Goal: Transaction & Acquisition: Purchase product/service

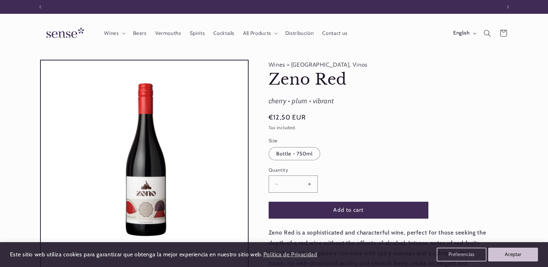
scroll to position [0, 461]
click at [122, 36] on summary "Wines" at bounding box center [114, 33] width 29 height 15
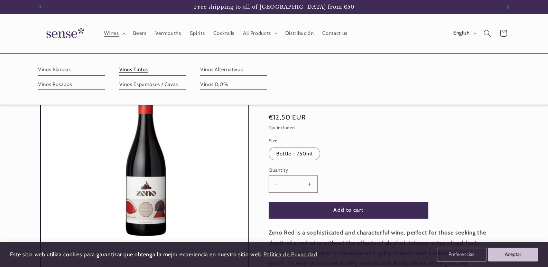
click at [125, 72] on link "Vinos Tintos" at bounding box center [152, 69] width 67 height 11
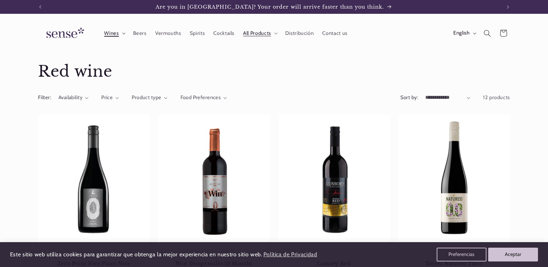
click at [124, 34] on icon at bounding box center [123, 34] width 3 height 2
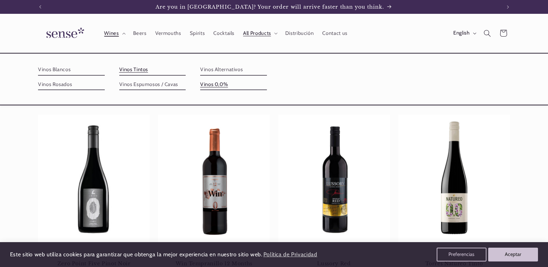
click at [219, 85] on link "Vinos 0,0%" at bounding box center [233, 84] width 67 height 11
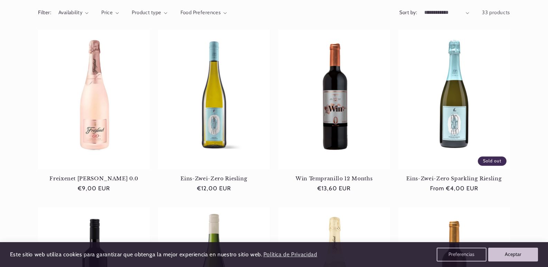
scroll to position [104, 0]
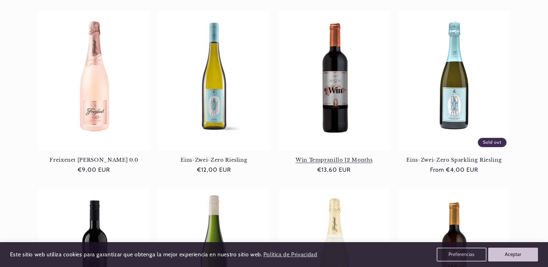
click at [320, 162] on link "Win Tempranillo 12 Months" at bounding box center [335, 160] width 112 height 6
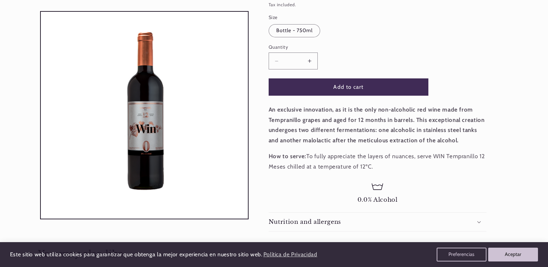
scroll to position [149, 0]
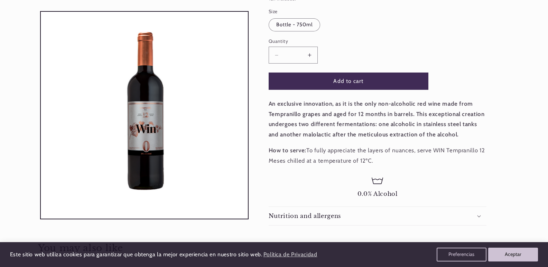
click at [312, 57] on button "Increase quantity for Win Tempranillo 12 Months" at bounding box center [310, 55] width 16 height 17
click at [276, 56] on button "Decrease quantity for Win Tempranillo 12 Months" at bounding box center [277, 55] width 16 height 17
click at [346, 84] on button "Add to cart" at bounding box center [349, 81] width 160 height 17
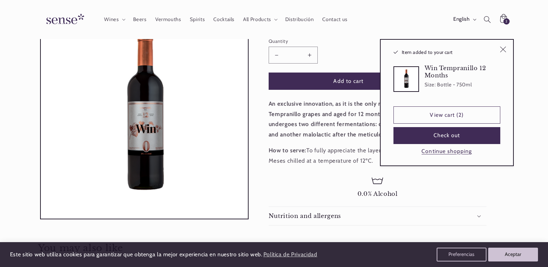
type input "*"
click at [456, 131] on button "Check out" at bounding box center [447, 135] width 107 height 17
